Goal: Task Accomplishment & Management: Complete application form

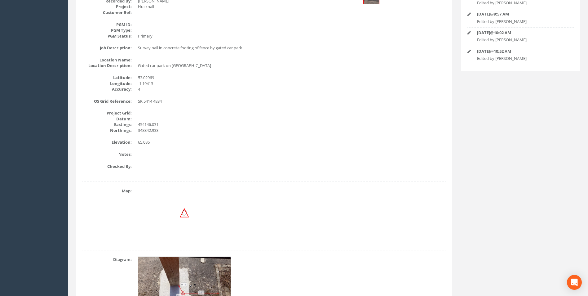
scroll to position [159, 0]
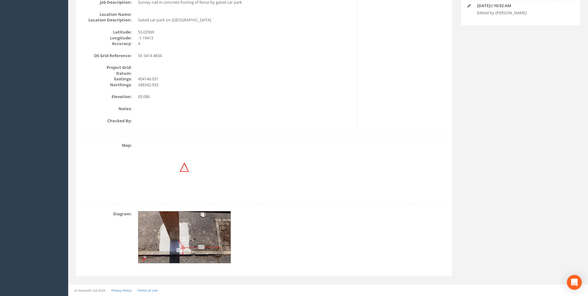
click at [216, 236] on img at bounding box center [184, 237] width 93 height 52
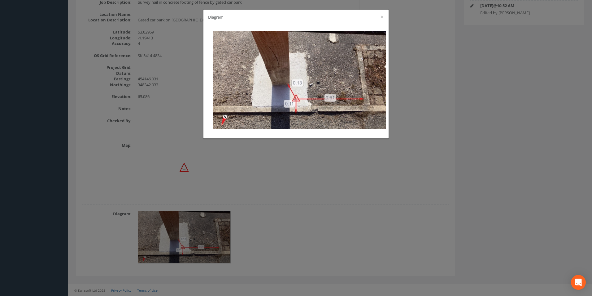
click at [308, 169] on div "Diagram ×" at bounding box center [296, 148] width 592 height 296
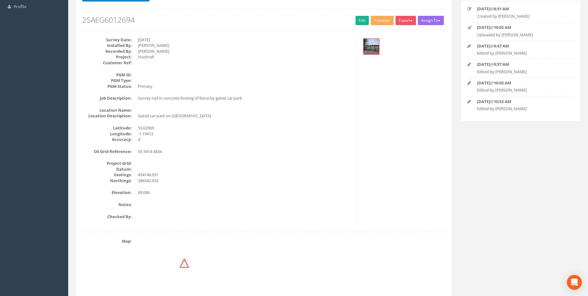
scroll to position [66, 0]
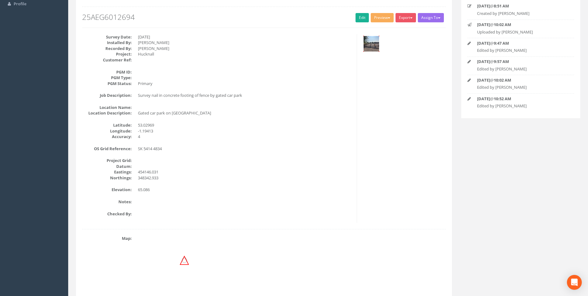
click at [367, 44] on img at bounding box center [370, 43] width 15 height 15
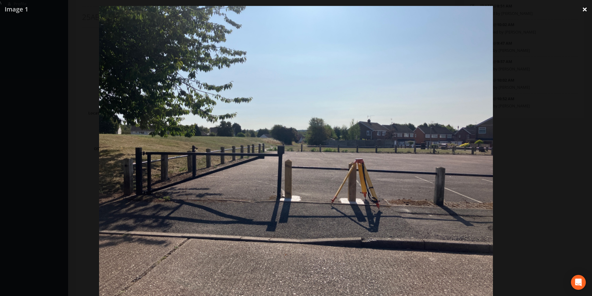
click at [580, 7] on link "×" at bounding box center [585, 9] width 15 height 19
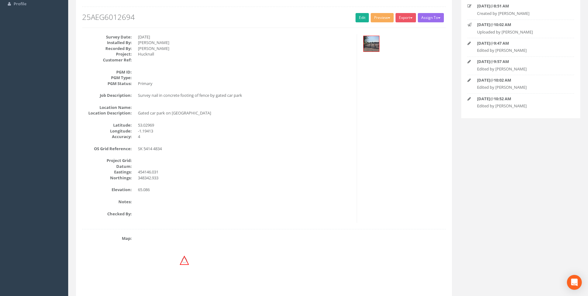
scroll to position [35, 0]
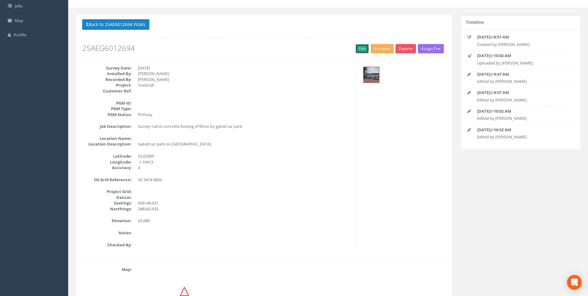
click at [363, 51] on link "Edit" at bounding box center [361, 48] width 13 height 9
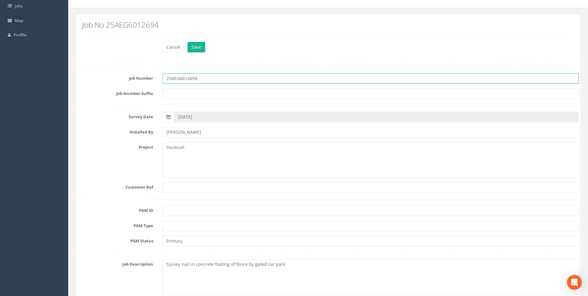
click at [181, 79] on input "25AEG6012694" at bounding box center [370, 78] width 416 height 11
type input "25AEG012694"
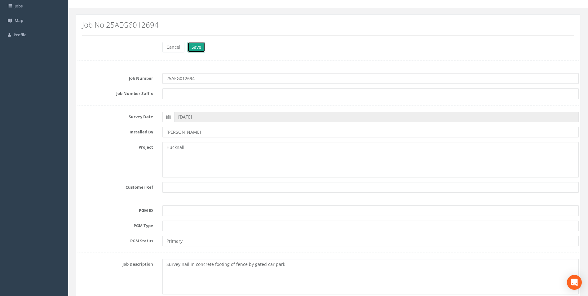
click at [197, 42] on button "Save" at bounding box center [196, 47] width 18 height 11
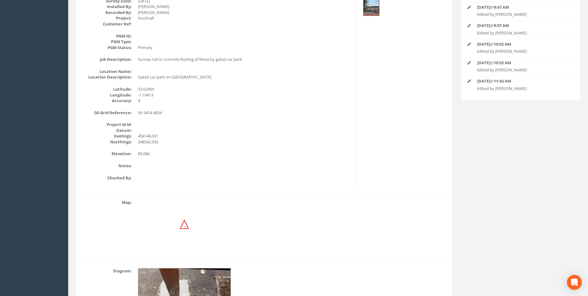
scroll to position [66, 0]
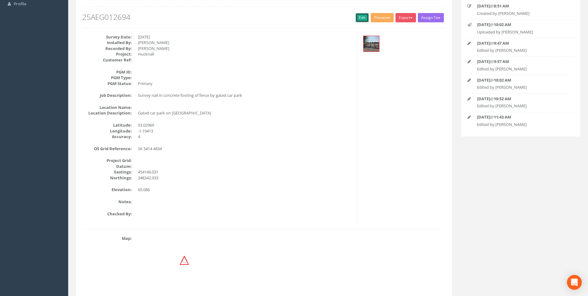
click at [357, 17] on link "Edit" at bounding box center [361, 17] width 13 height 9
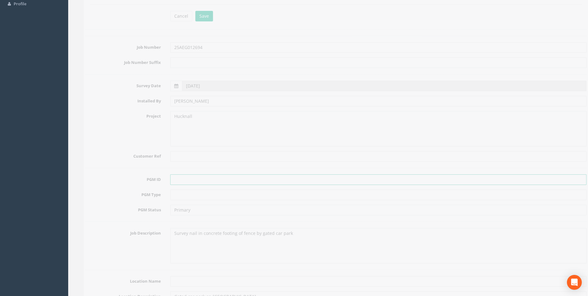
click at [174, 178] on input "text" at bounding box center [370, 179] width 416 height 11
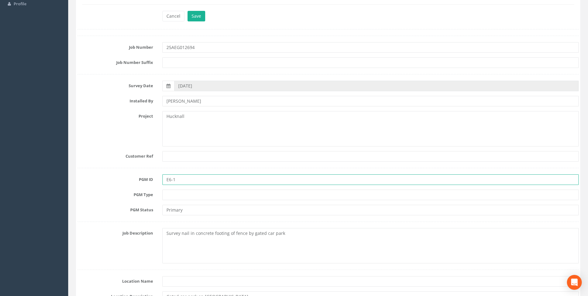
type input "E6-1"
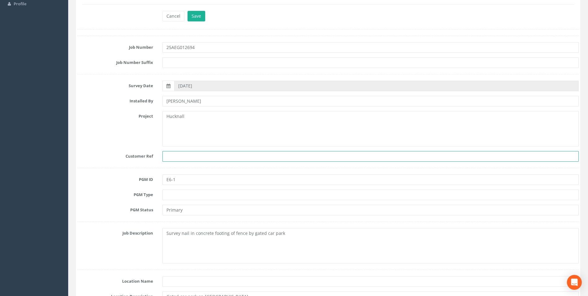
click at [198, 159] on input "text" at bounding box center [370, 156] width 416 height 11
click at [191, 136] on textarea "Hucknall" at bounding box center [370, 128] width 416 height 35
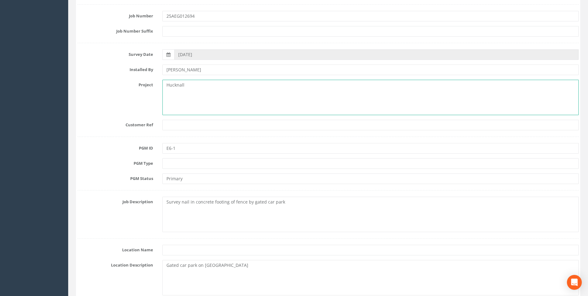
scroll to position [128, 0]
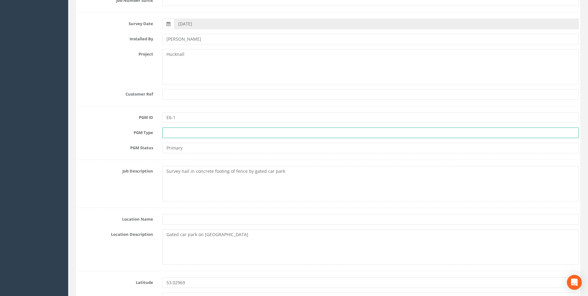
click at [180, 138] on input "text" at bounding box center [370, 132] width 416 height 11
click at [180, 134] on input "text" at bounding box center [370, 132] width 416 height 11
type input "EABM"
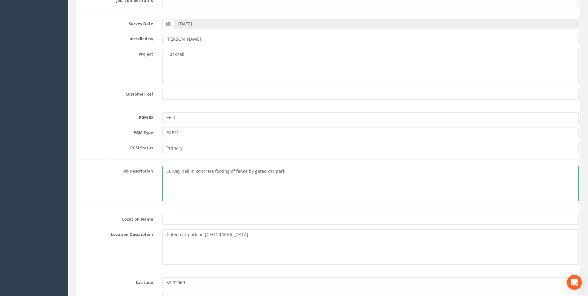
click at [237, 187] on textarea "Survey nail in concrete footing of fence by gated car park" at bounding box center [370, 183] width 416 height 35
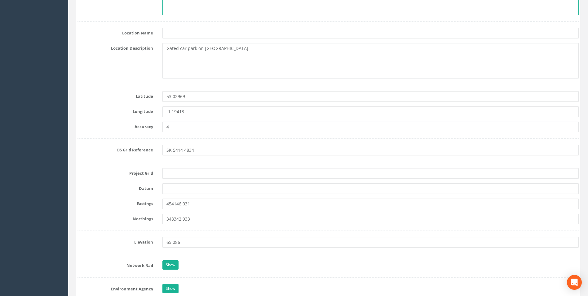
scroll to position [345, 0]
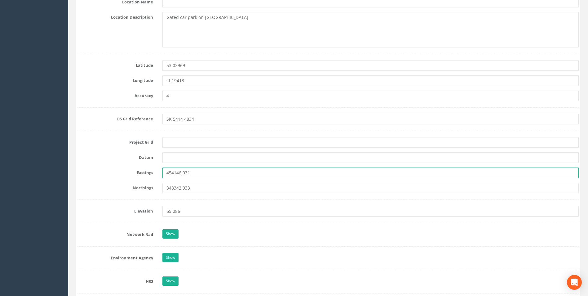
drag, startPoint x: 202, startPoint y: 170, endPoint x: 141, endPoint y: 170, distance: 60.4
click at [141, 170] on div "Eastings 454146.031" at bounding box center [328, 172] width 510 height 11
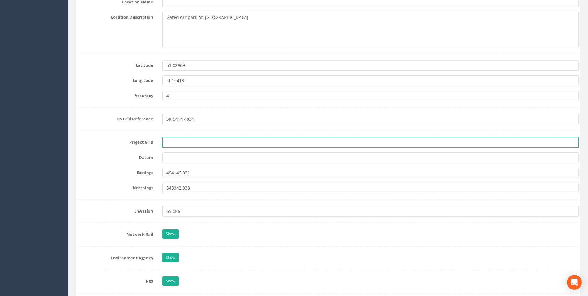
click at [195, 141] on input "text" at bounding box center [370, 142] width 416 height 11
type input "OS Grid"
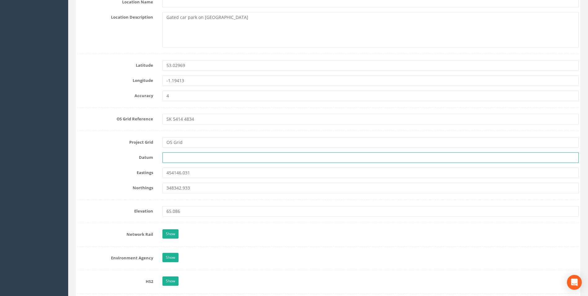
click at [189, 159] on input "text" at bounding box center [370, 157] width 416 height 11
type input "OS Datum"
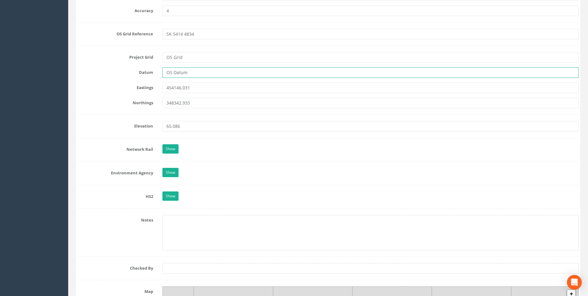
scroll to position [437, 0]
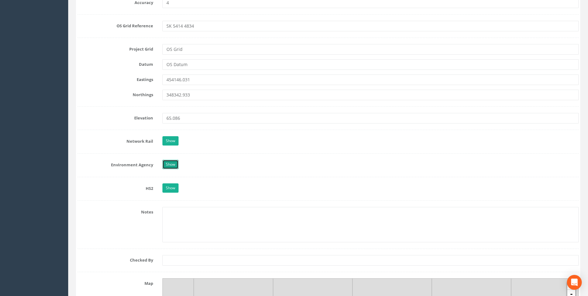
click at [173, 163] on link "Show" at bounding box center [170, 164] width 16 height 9
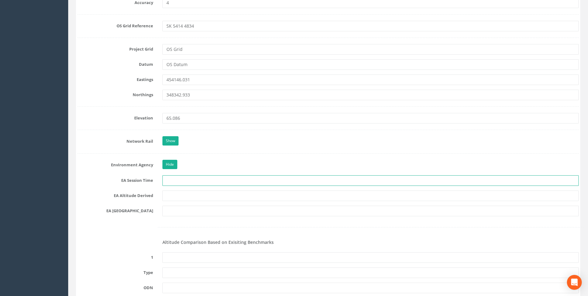
click at [179, 178] on input "text" at bounding box center [370, 180] width 416 height 11
type input "2 x 3 Minutes"
type input "2025s1127"
type input "Neath"
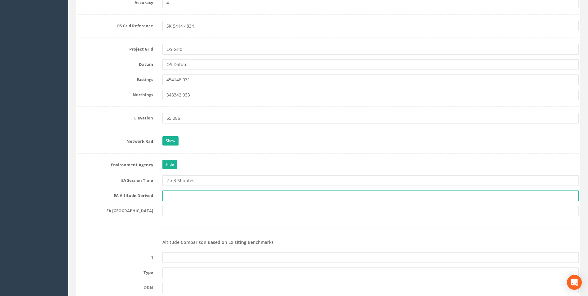
type input "[PERSON_NAME] VRS & Best Fit Levelling"
type input "SS 7597"
type input "None Recovered"
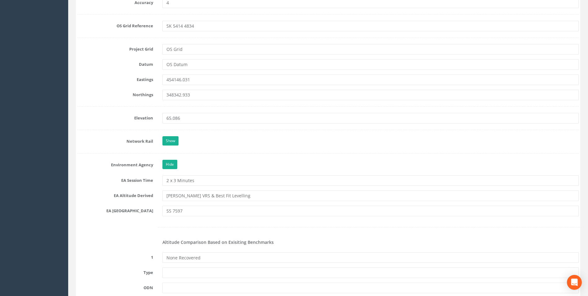
type input "PRS474181726061"
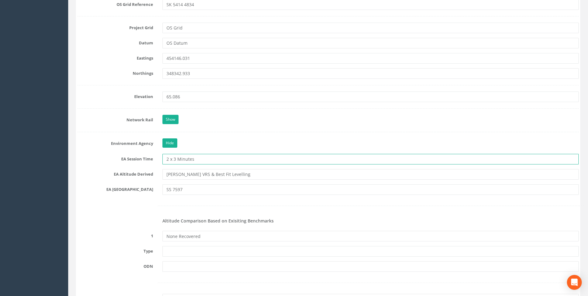
scroll to position [468, 0]
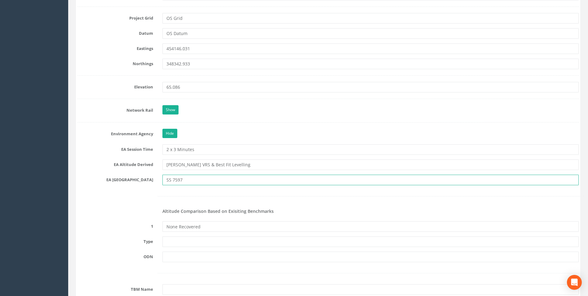
drag, startPoint x: 183, startPoint y: 180, endPoint x: 170, endPoint y: 179, distance: 13.6
click at [170, 179] on input "SS 7597" at bounding box center [370, 179] width 416 height 11
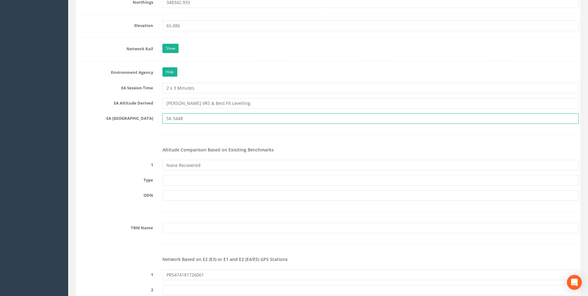
scroll to position [530, 0]
type input "SK 5448"
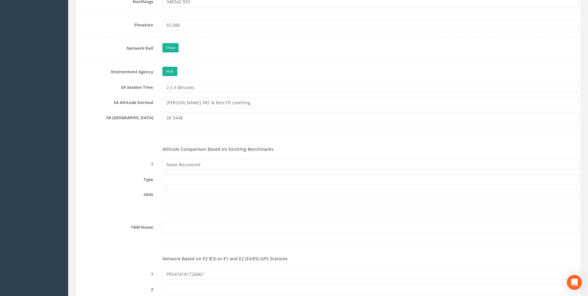
click at [136, 188] on form "Cancel Save Delete Job Number 25AEG012694 Job Number Suffix Survey Date [DATE] …" at bounding box center [327, 242] width 501 height 1392
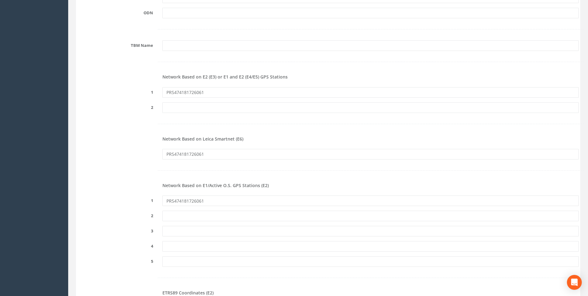
scroll to position [716, 0]
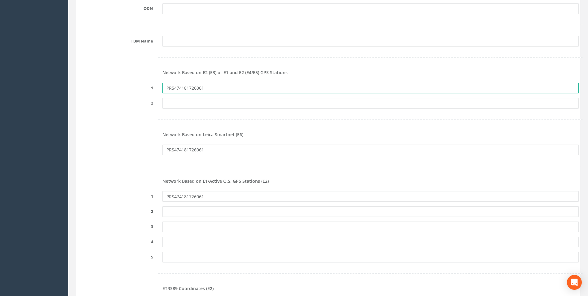
drag, startPoint x: 207, startPoint y: 87, endPoint x: 132, endPoint y: 99, distance: 75.9
click at [131, 91] on div "1 PRS474181726061" at bounding box center [328, 88] width 510 height 11
paste input "90211782989"
type input "PRS90211782989"
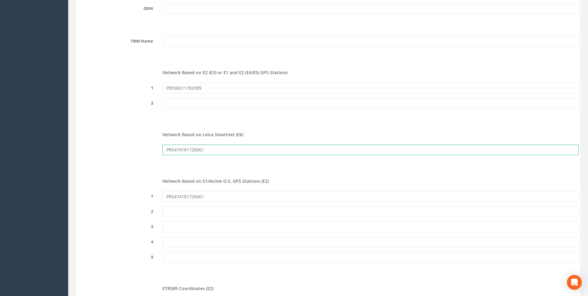
drag, startPoint x: 208, startPoint y: 152, endPoint x: 123, endPoint y: 152, distance: 84.9
click at [128, 152] on div "PRS474181726061" at bounding box center [328, 149] width 510 height 11
paste input "90211782989"
type input "PRS90211782989"
drag, startPoint x: 196, startPoint y: 198, endPoint x: 118, endPoint y: 196, distance: 78.1
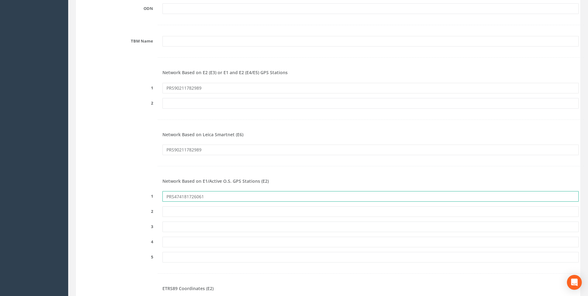
click at [120, 197] on div "1 PRS474181726061" at bounding box center [328, 196] width 510 height 11
paste input "90211782989"
type input "PRS90211782989"
click at [120, 181] on div "Network Based on E1/Active O.S. GPS Stations (E2)" at bounding box center [328, 181] width 510 height 9
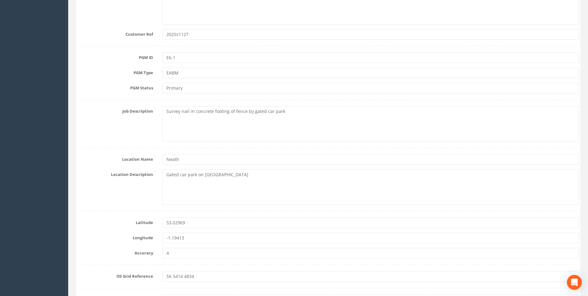
scroll to position [182, 0]
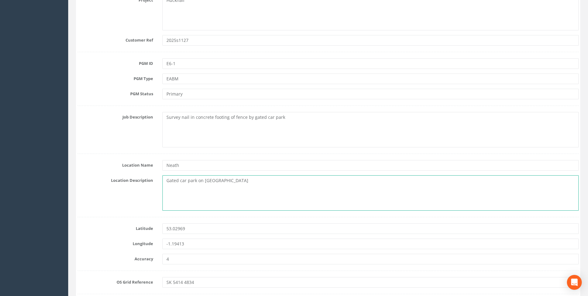
click at [237, 181] on textarea "Gated car park on [GEOGRAPHIC_DATA]" at bounding box center [370, 192] width 416 height 35
click at [183, 190] on textarea "Gated car park on [GEOGRAPHIC_DATA]" at bounding box center [370, 192] width 416 height 35
type textarea "Gated car park on [GEOGRAPHIC_DATA]"
drag, startPoint x: 184, startPoint y: 165, endPoint x: 157, endPoint y: 165, distance: 27.0
click at [157, 165] on div "Location Name Neath" at bounding box center [328, 165] width 510 height 11
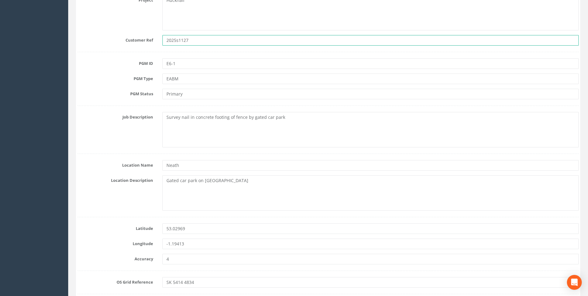
drag, startPoint x: 125, startPoint y: 44, endPoint x: 116, endPoint y: 48, distance: 9.8
click at [116, 44] on div "Customer Ref 2025s1127" at bounding box center [328, 40] width 510 height 11
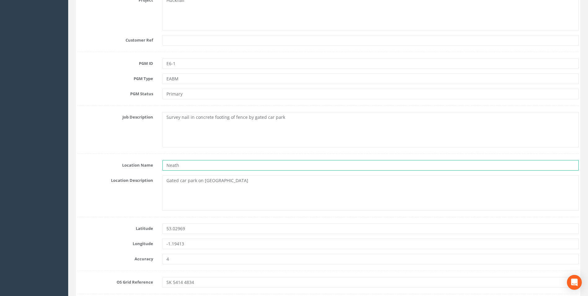
click at [180, 167] on input "Neath" at bounding box center [370, 165] width 416 height 11
drag, startPoint x: 181, startPoint y: 165, endPoint x: 160, endPoint y: 166, distance: 21.4
click at [160, 166] on div "Neath" at bounding box center [370, 165] width 425 height 11
drag, startPoint x: 174, startPoint y: 168, endPoint x: 157, endPoint y: 169, distance: 17.4
click at [157, 169] on div "Location Name a" at bounding box center [328, 165] width 510 height 11
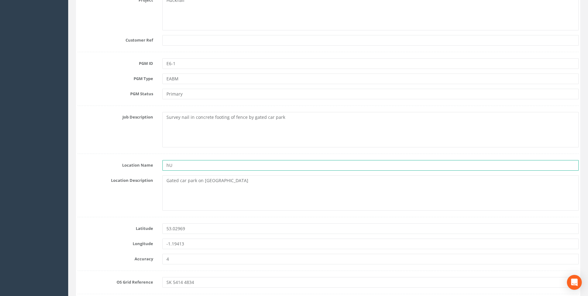
type input "h"
type input "Hucknall"
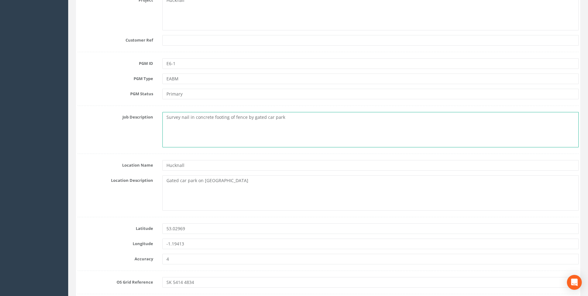
click at [182, 128] on textarea "Survey nail in concrete footing of fence by gated car park" at bounding box center [370, 129] width 416 height 35
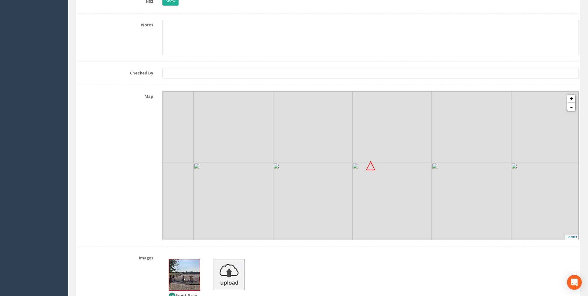
scroll to position [1204, 0]
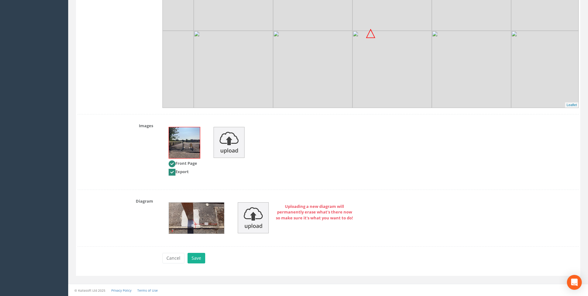
click at [197, 220] on img at bounding box center [196, 217] width 55 height 31
click at [191, 222] on img at bounding box center [196, 217] width 55 height 31
click at [201, 255] on button "Save" at bounding box center [196, 258] width 18 height 11
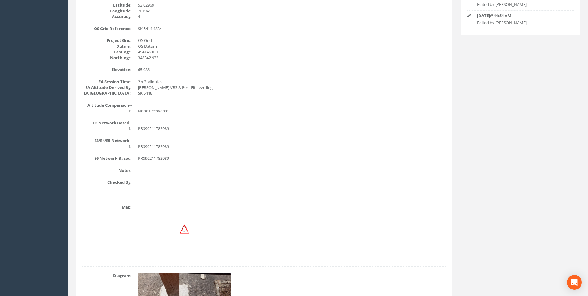
scroll to position [247, 0]
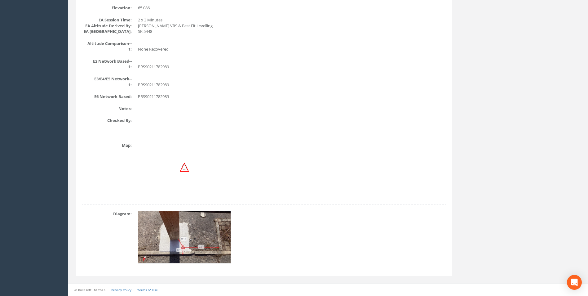
click at [194, 235] on img at bounding box center [184, 237] width 93 height 52
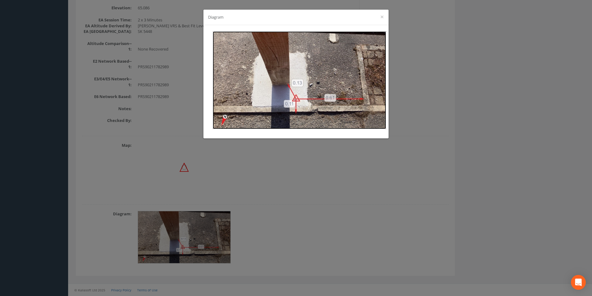
click at [294, 99] on img at bounding box center [300, 80] width 174 height 98
click at [270, 172] on div "Diagram ×" at bounding box center [296, 148] width 592 height 296
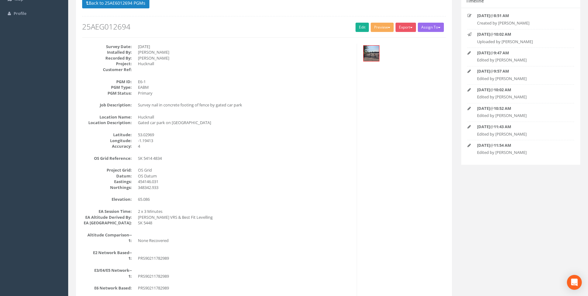
scroll to position [0, 0]
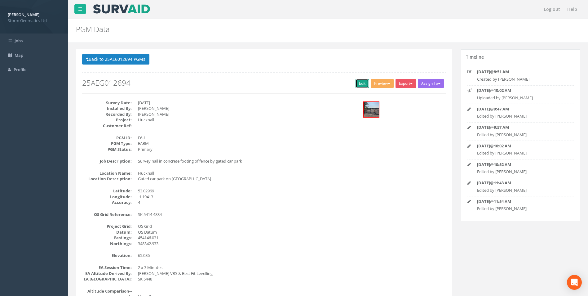
click at [360, 82] on link "Edit" at bounding box center [361, 83] width 13 height 9
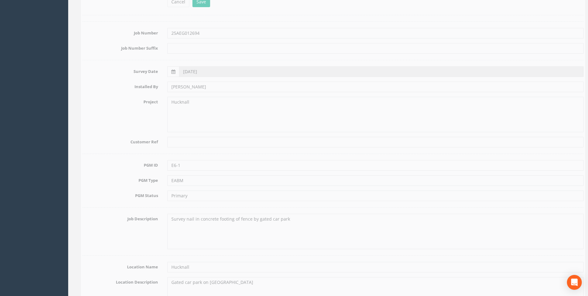
scroll to position [93, 0]
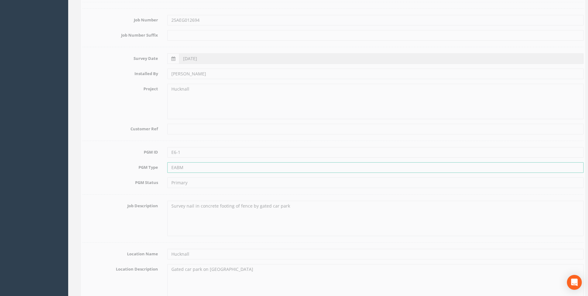
drag, startPoint x: 181, startPoint y: 169, endPoint x: 156, endPoint y: 170, distance: 24.8
click at [156, 170] on div "PGM Type EABM" at bounding box center [328, 167] width 510 height 11
type input "PK Nail"
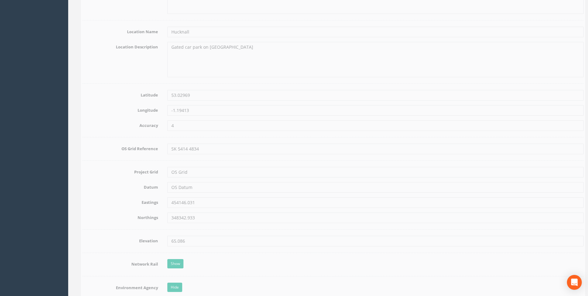
scroll to position [341, 0]
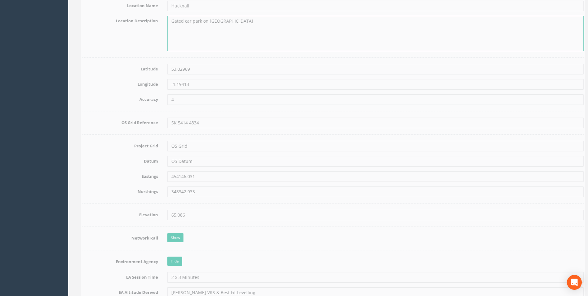
drag, startPoint x: 241, startPoint y: 24, endPoint x: 232, endPoint y: 21, distance: 8.9
click at [232, 21] on textarea "Gated car park on [GEOGRAPHIC_DATA]" at bounding box center [370, 33] width 416 height 35
type textarea "Gated car park on [GEOGRAPHIC_DATA]"
click at [241, 66] on input "53.02969" at bounding box center [370, 69] width 416 height 11
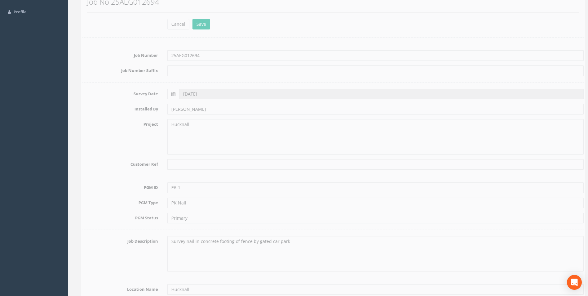
scroll to position [0, 0]
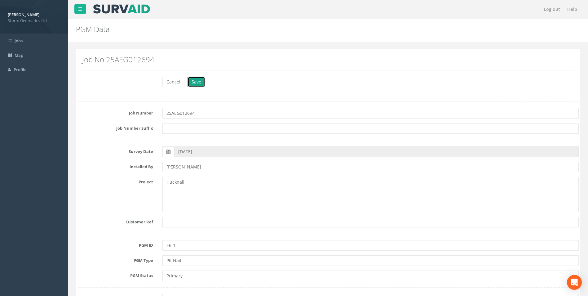
click at [200, 81] on button "Save" at bounding box center [196, 82] width 18 height 11
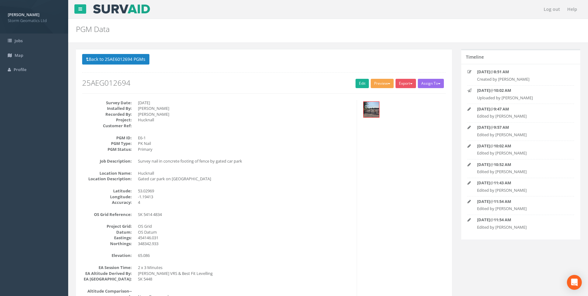
click at [386, 85] on button "Preview" at bounding box center [382, 83] width 23 height 9
click at [380, 96] on link "Storm Geomatics" at bounding box center [369, 96] width 49 height 10
